Goal: Information Seeking & Learning: Learn about a topic

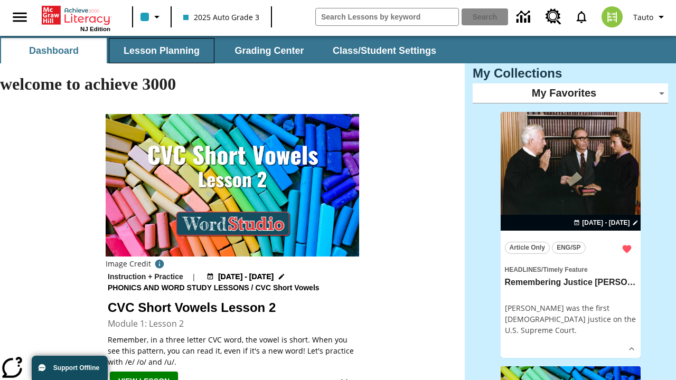
click at [162, 51] on button "Lesson Planning" at bounding box center [162, 50] width 106 height 25
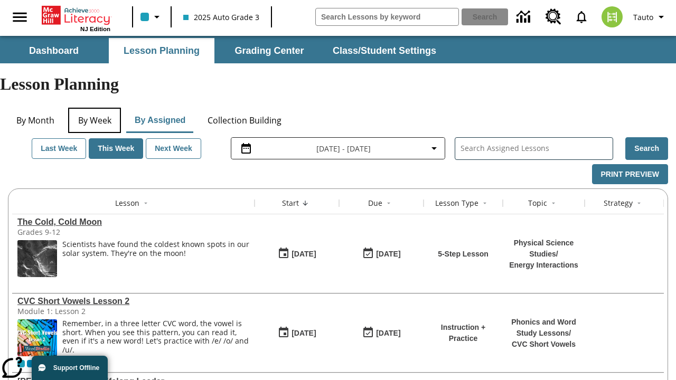
click at [95, 108] on button "By Week" at bounding box center [94, 120] width 53 height 25
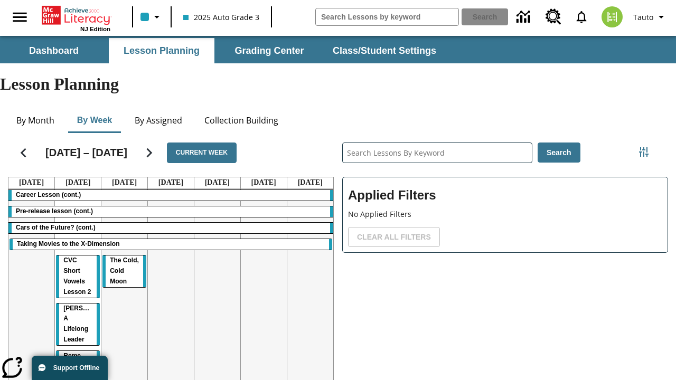
click at [310, 262] on tr "Career Lesson (cont.) Pre-release lesson (cont.) Cars of the Future? (cont.) Ta…" at bounding box center [170, 303] width 325 height 228
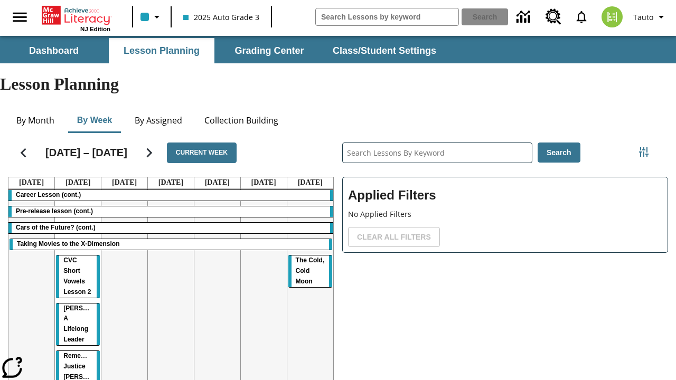
click at [309, 257] on span "The Cold, Cold Moon" at bounding box center [310, 271] width 29 height 29
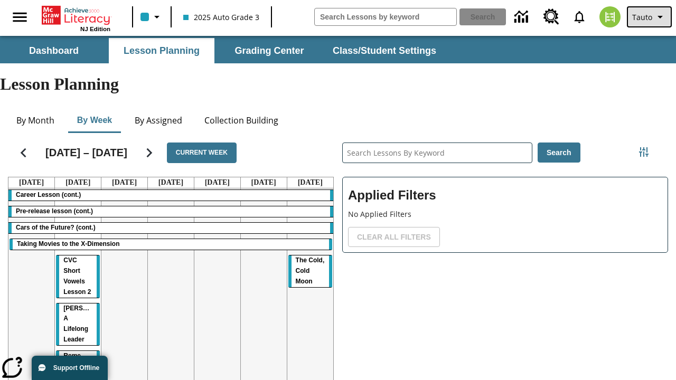
click at [650, 17] on span "Tauto" at bounding box center [642, 17] width 20 height 11
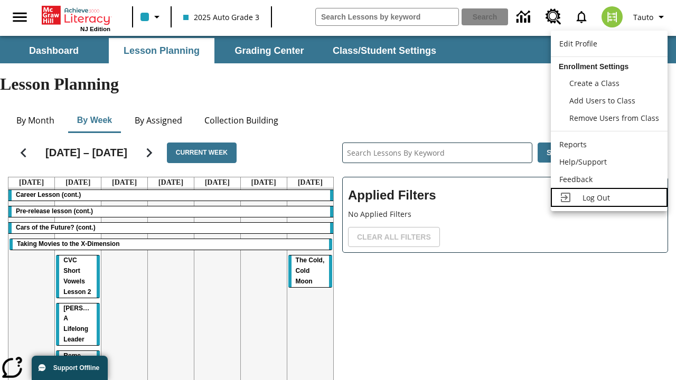
click at [609, 197] on span "Log Out" at bounding box center [595, 198] width 27 height 10
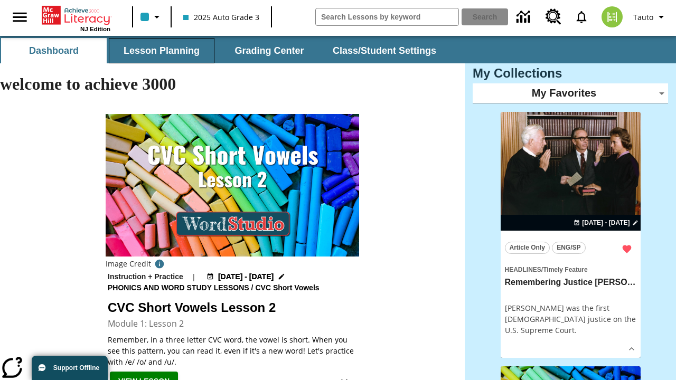
click at [162, 51] on button "Lesson Planning" at bounding box center [162, 50] width 106 height 25
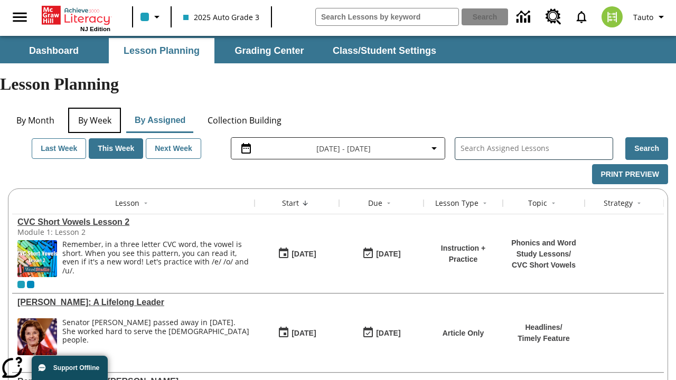
click at [95, 108] on button "By Week" at bounding box center [94, 120] width 53 height 25
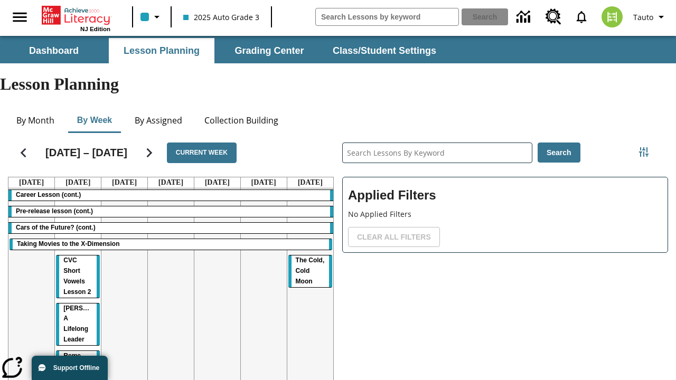
click at [124, 262] on tr "Career Lesson (cont.) Pre-release lesson (cont.) Cars of the Future? (cont.) Ta…" at bounding box center [170, 303] width 325 height 228
